Goal: Transaction & Acquisition: Purchase product/service

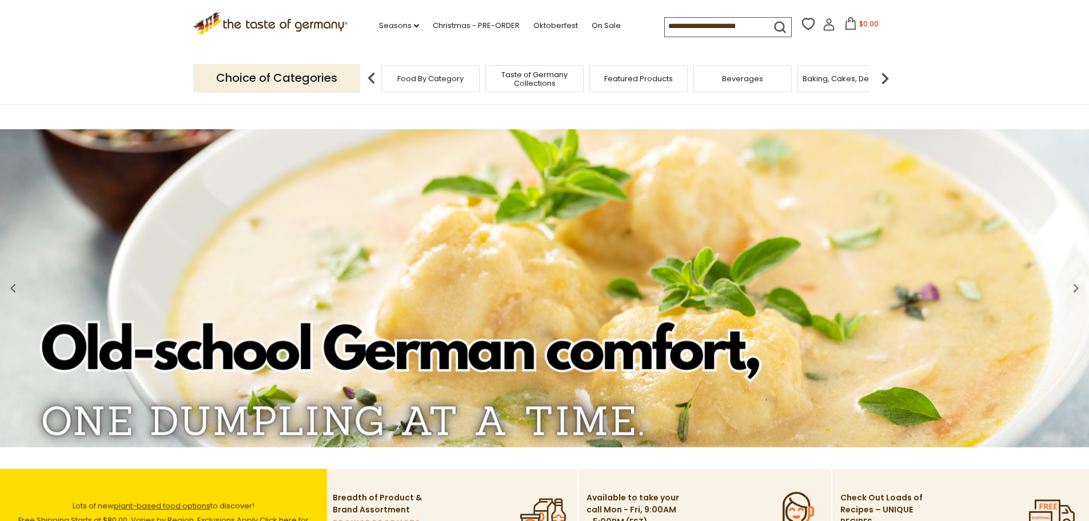
click at [447, 81] on span "Food By Category" at bounding box center [430, 78] width 66 height 9
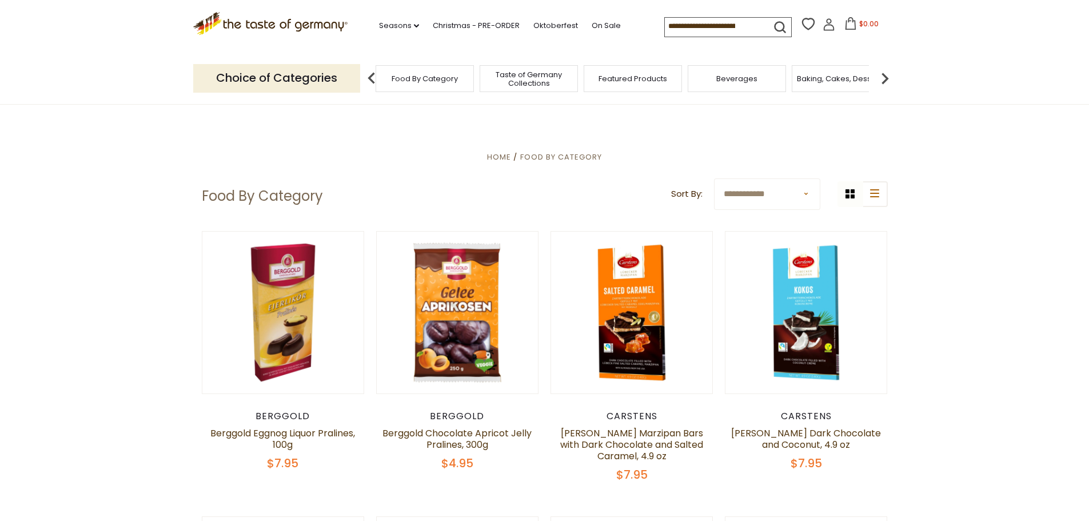
click at [550, 78] on span "Taste of Germany Collections" at bounding box center [528, 78] width 91 height 17
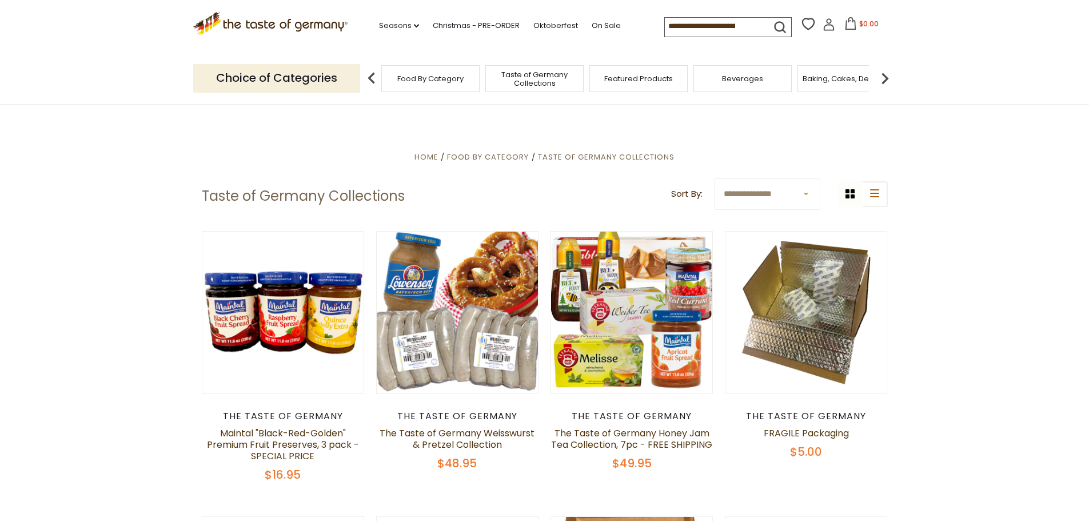
click at [470, 21] on link "Christmas - PRE-ORDER" at bounding box center [476, 25] width 87 height 13
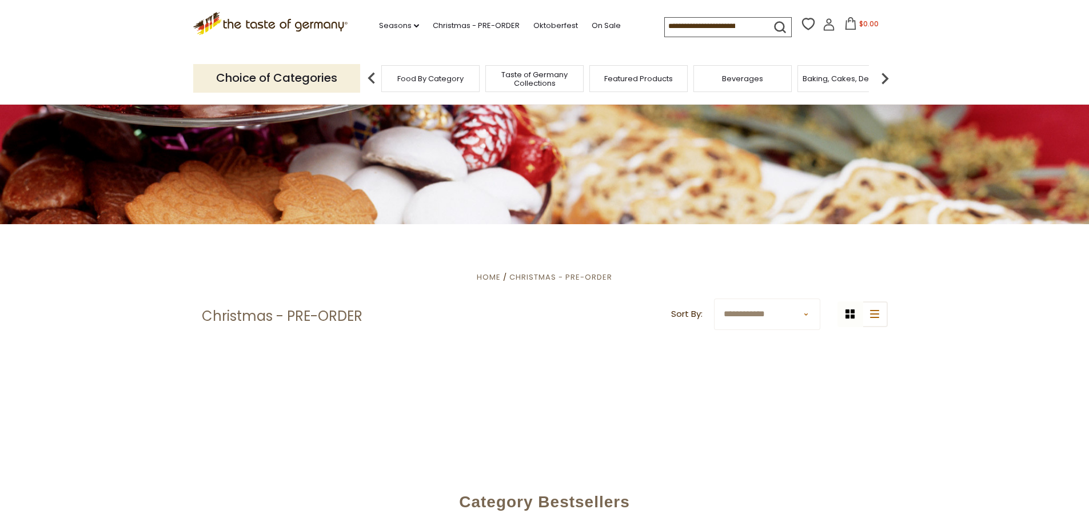
click at [91, 404] on section "**********" at bounding box center [544, 349] width 1089 height 251
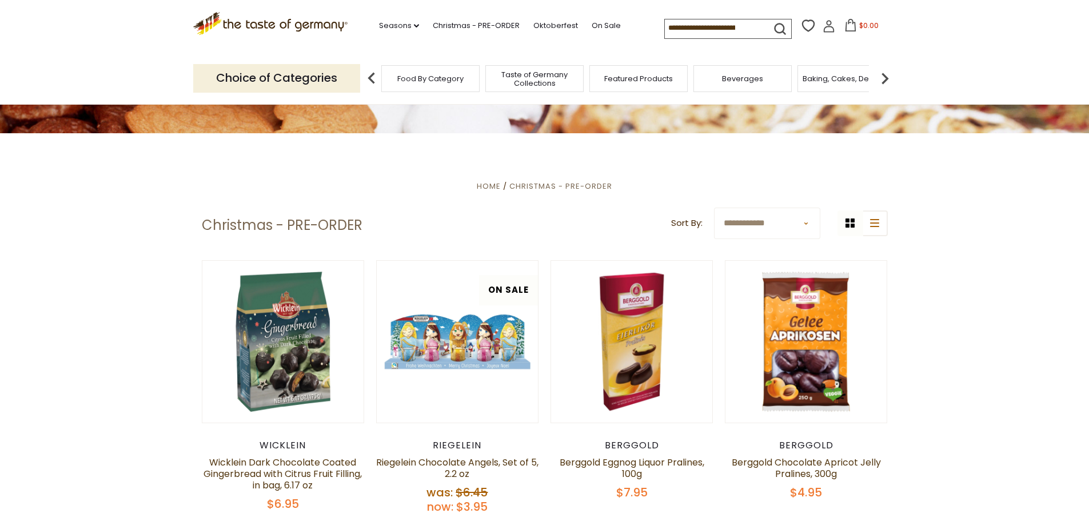
scroll to position [243, 0]
click at [553, 26] on link "Oktoberfest" at bounding box center [555, 25] width 45 height 13
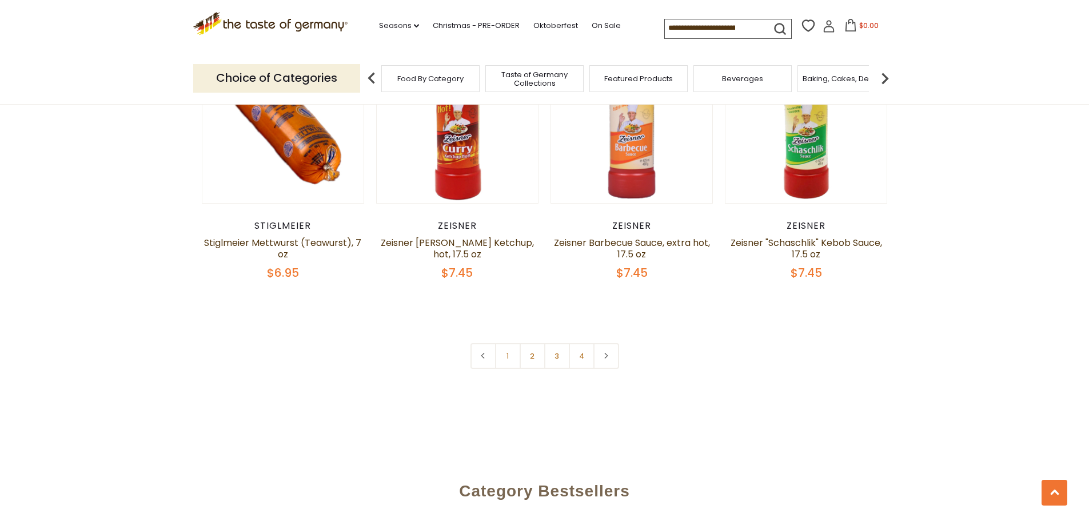
scroll to position [2749, 0]
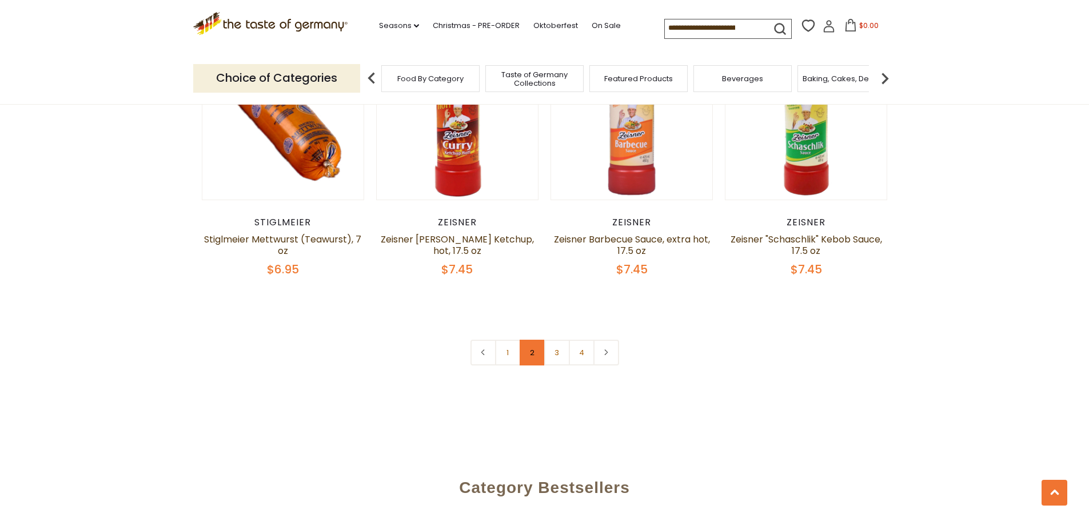
click at [536, 342] on link "2" at bounding box center [532, 352] width 26 height 26
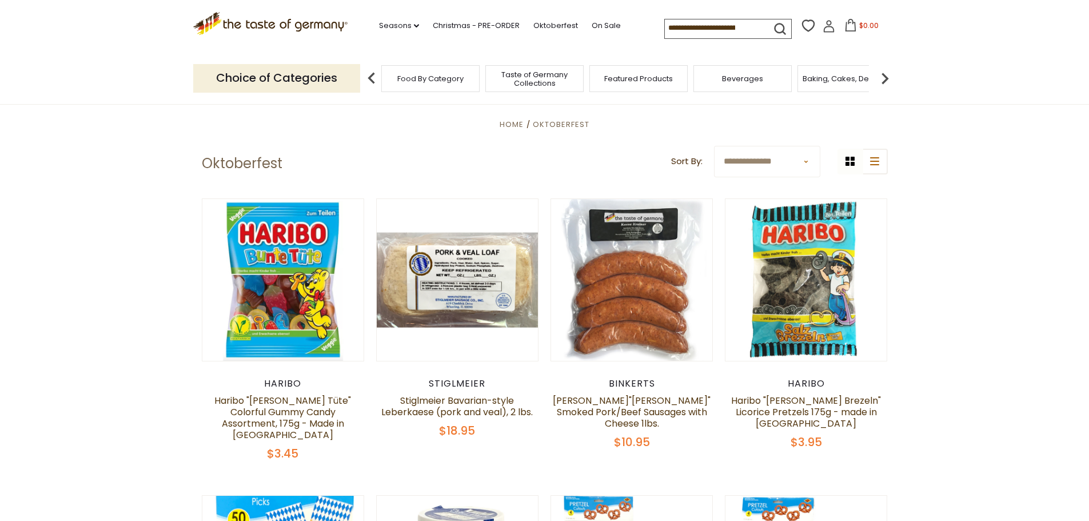
scroll to position [299, 0]
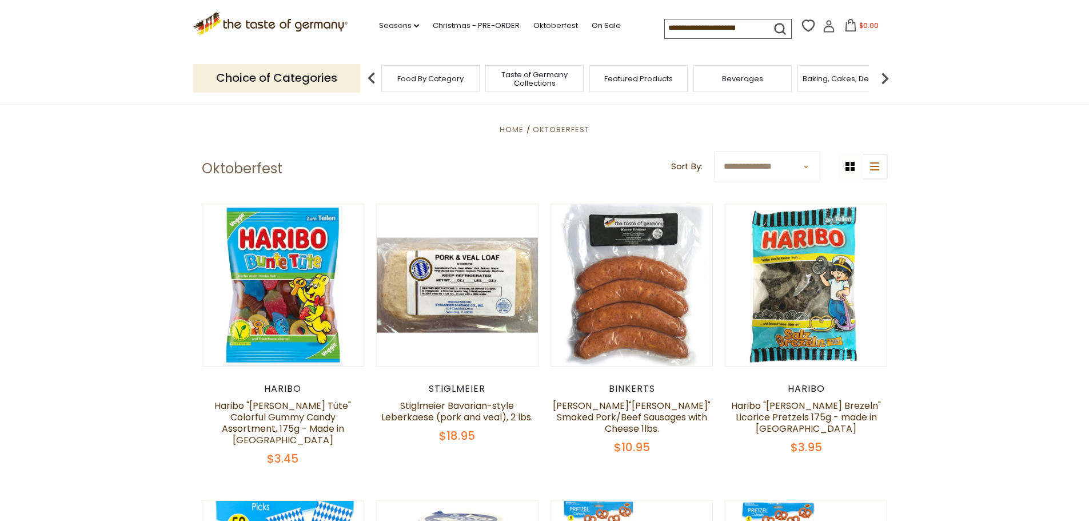
click at [659, 333] on link at bounding box center [631, 285] width 136 height 136
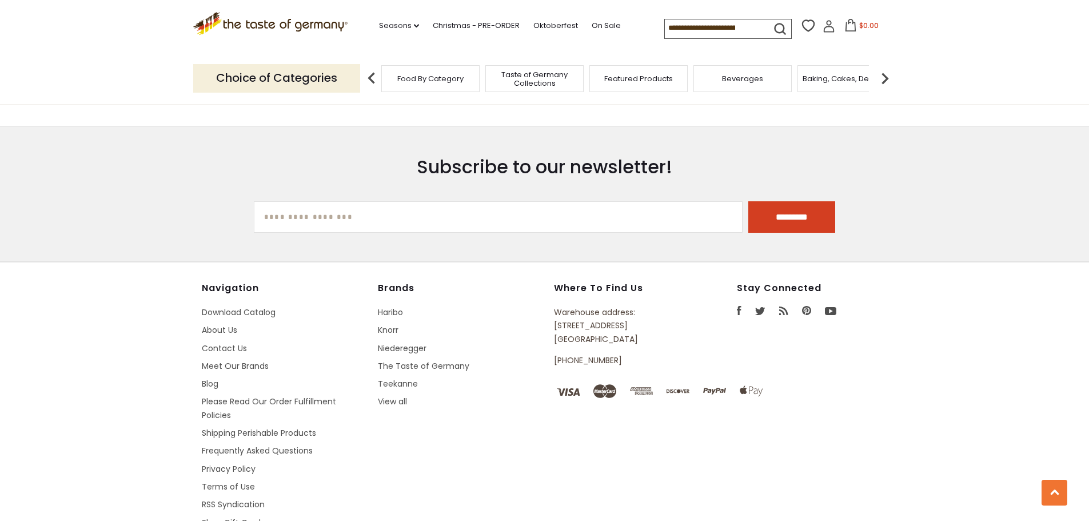
scroll to position [1528, 0]
